Goal: Find specific page/section

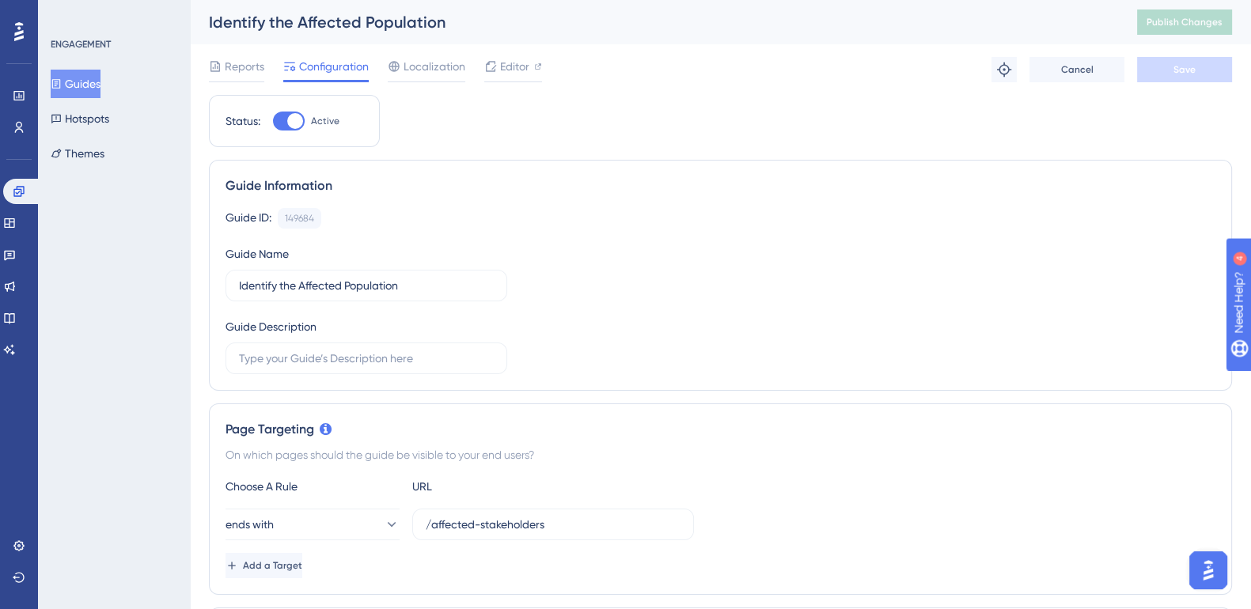
click at [83, 90] on button "Guides" at bounding box center [76, 84] width 50 height 28
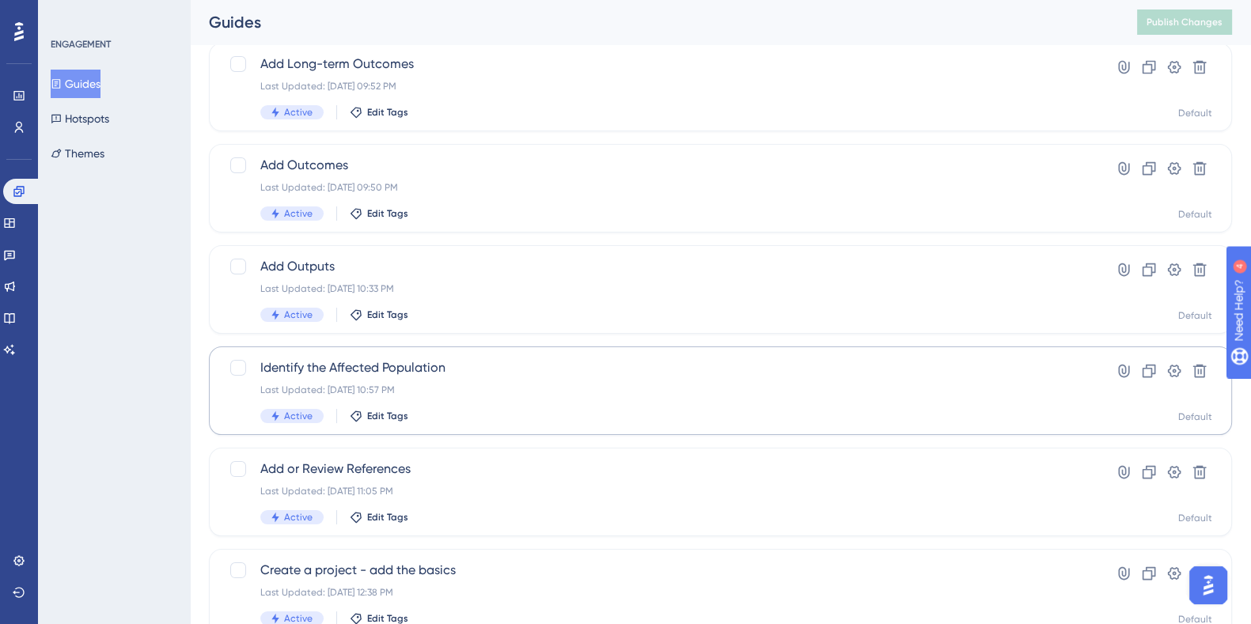
scroll to position [297, 0]
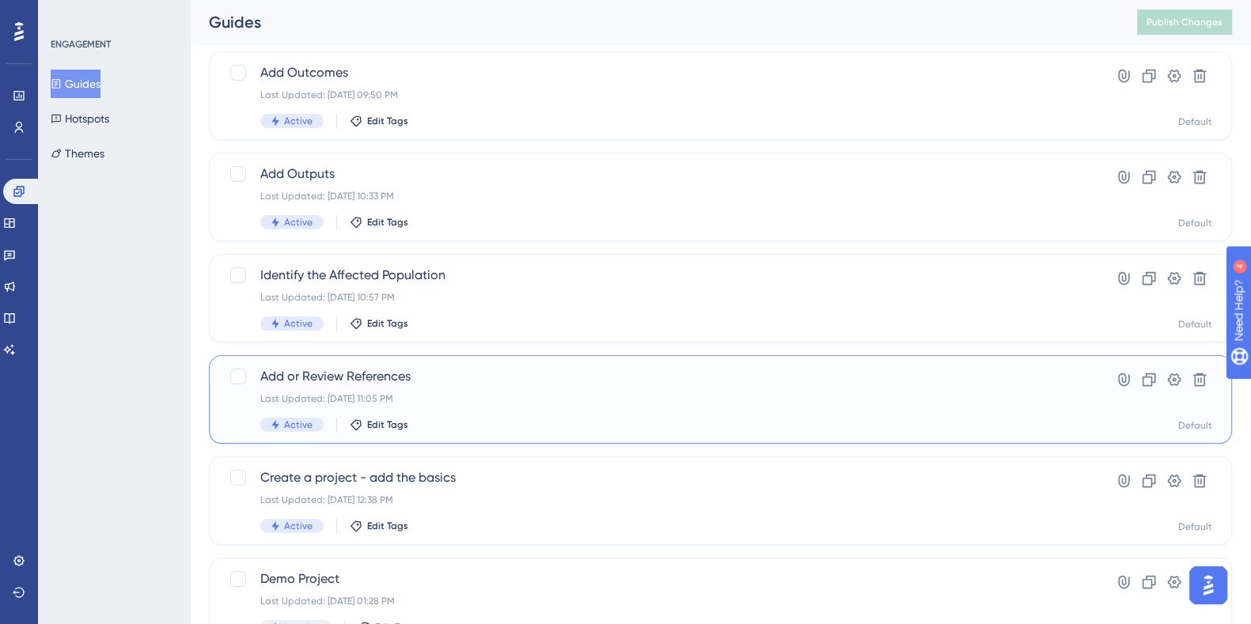
click at [335, 375] on span "Add or Review References" at bounding box center [656, 376] width 793 height 19
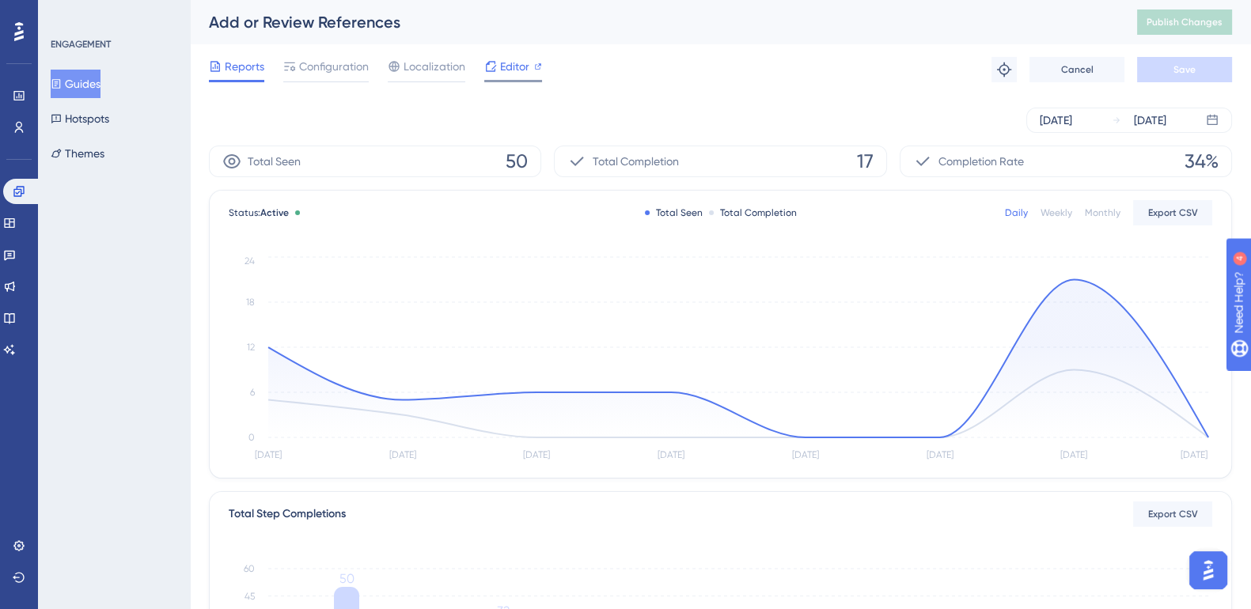
click at [512, 63] on span "Editor" at bounding box center [514, 66] width 29 height 19
